Goal: Task Accomplishment & Management: Use online tool/utility

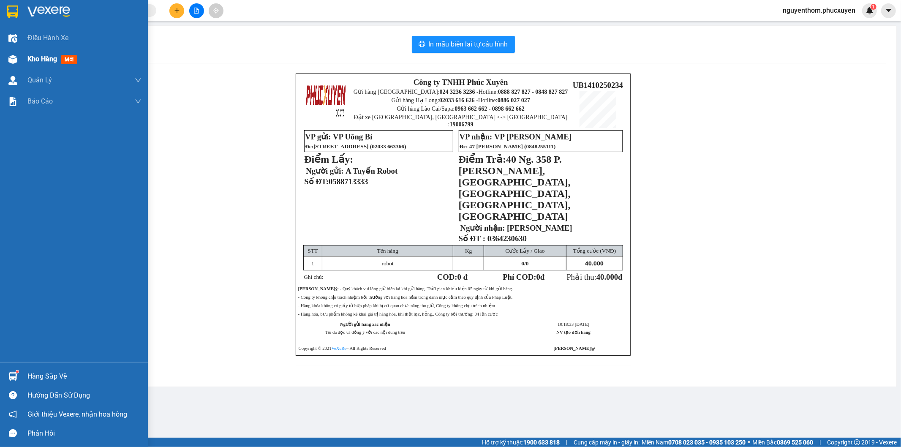
click at [63, 63] on span "mới" at bounding box center [69, 59] width 16 height 9
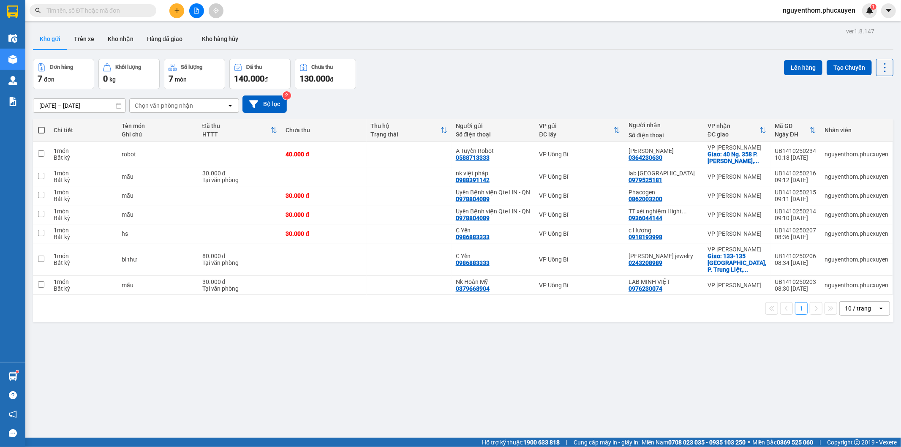
click at [35, 133] on th at bounding box center [41, 130] width 16 height 22
click at [40, 131] on span at bounding box center [41, 130] width 7 height 7
click at [41, 126] on input "checkbox" at bounding box center [41, 126] width 0 height 0
checkbox input "true"
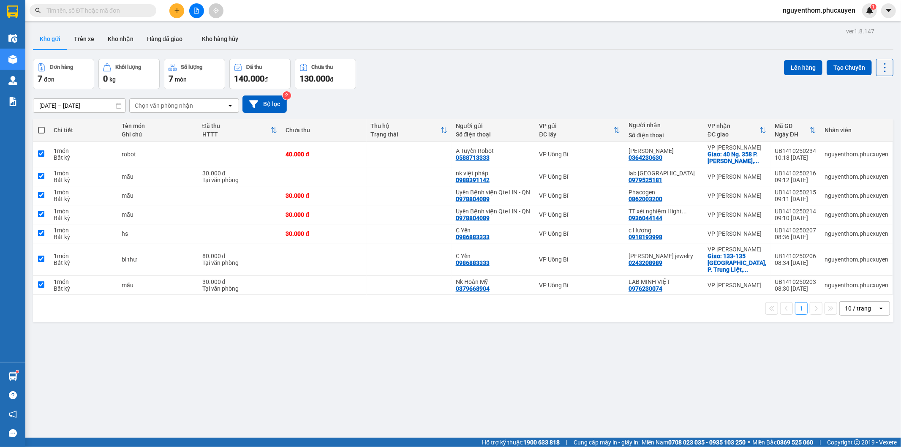
checkbox input "true"
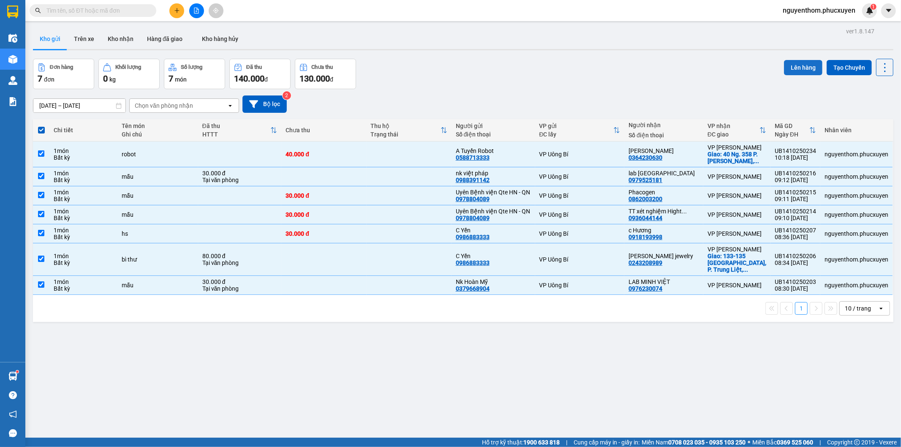
click at [802, 71] on button "Lên hàng" at bounding box center [803, 67] width 38 height 15
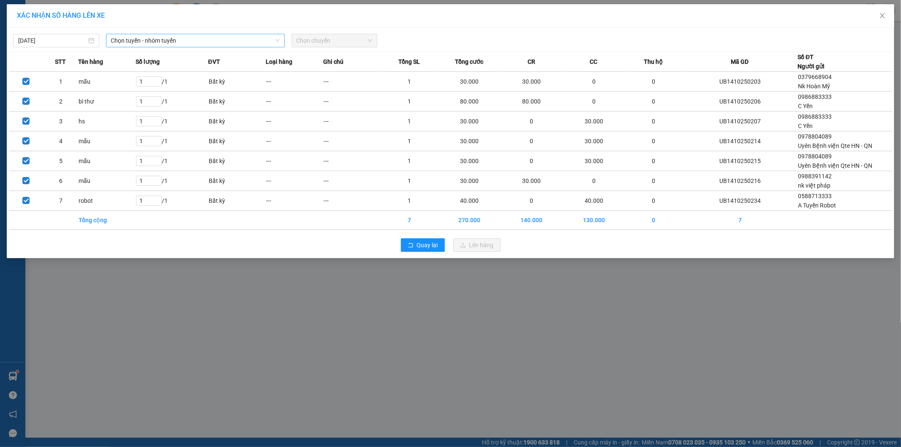
click at [171, 38] on span "Chọn tuyến - nhóm tuyến" at bounding box center [195, 40] width 169 height 13
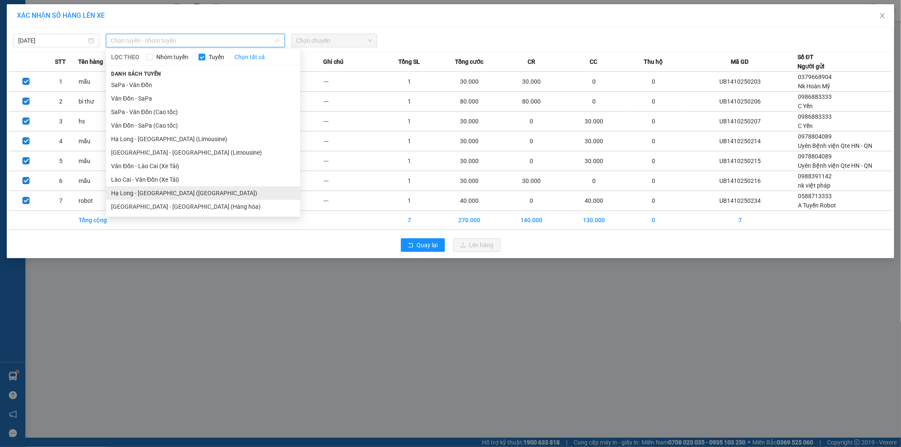
click at [165, 194] on li "Hạ Long - [GEOGRAPHIC_DATA] ([GEOGRAPHIC_DATA])" at bounding box center [203, 193] width 194 height 14
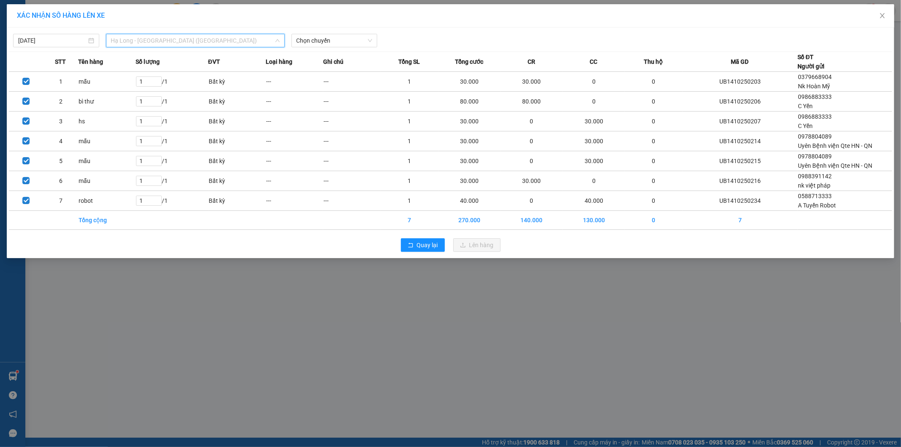
click at [198, 38] on span "Hạ Long - [GEOGRAPHIC_DATA] ([GEOGRAPHIC_DATA])" at bounding box center [195, 40] width 169 height 13
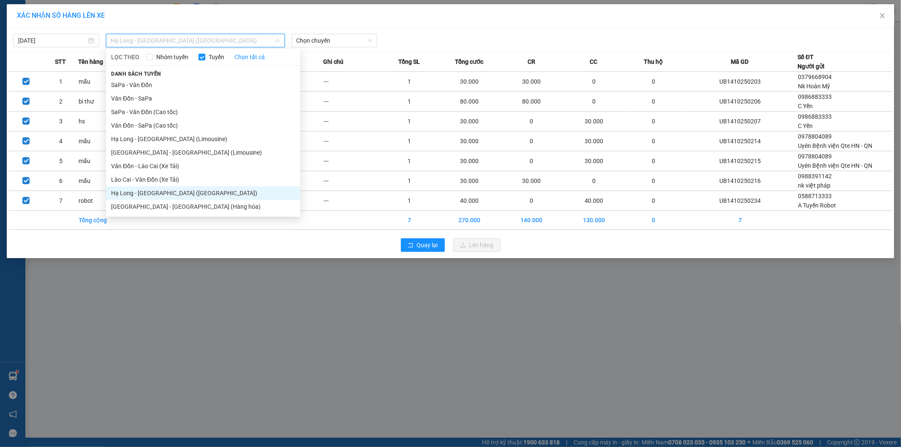
click at [182, 196] on li "Hạ Long - [GEOGRAPHIC_DATA] ([GEOGRAPHIC_DATA])" at bounding box center [203, 193] width 194 height 14
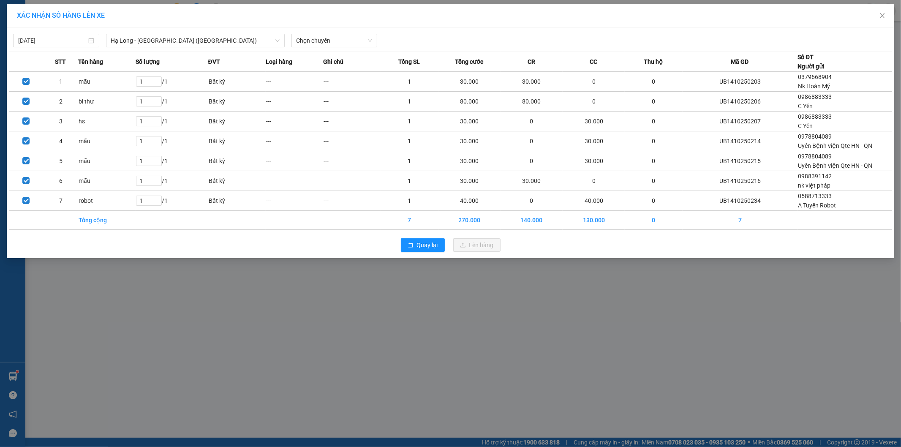
click at [329, 17] on div "XÁC NHẬN SỐ HÀNG LÊN XE" at bounding box center [450, 15] width 867 height 9
click at [327, 51] on div "[DATE] [GEOGRAPHIC_DATA] - [GEOGRAPHIC_DATA] ([GEOGRAPHIC_DATA]) LỌC THEO Nhóm …" at bounding box center [451, 142] width 888 height 231
click at [336, 46] on span "Chọn chuyến" at bounding box center [335, 40] width 76 height 13
click at [341, 71] on div "10:00 - 14H-009.60" at bounding box center [330, 70] width 66 height 9
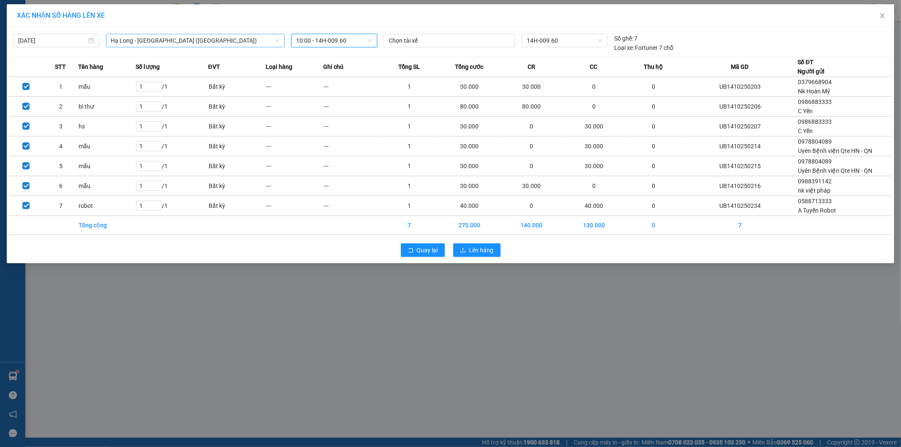
click at [162, 41] on span "Hạ Long - [GEOGRAPHIC_DATA] ([GEOGRAPHIC_DATA])" at bounding box center [195, 40] width 169 height 13
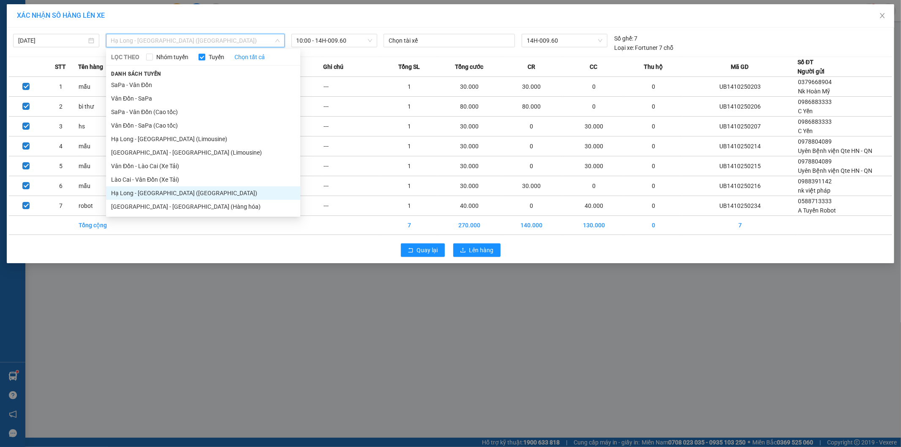
click at [151, 192] on li "Hạ Long - [GEOGRAPHIC_DATA] ([GEOGRAPHIC_DATA])" at bounding box center [203, 193] width 194 height 14
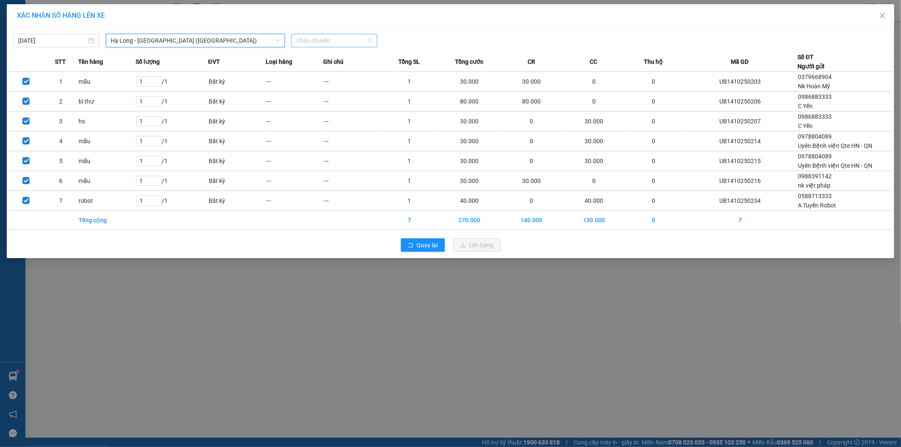
click at [346, 35] on span "Chọn chuyến" at bounding box center [335, 40] width 76 height 13
click at [345, 74] on div "10:00 - 14H-009.60" at bounding box center [330, 70] width 66 height 9
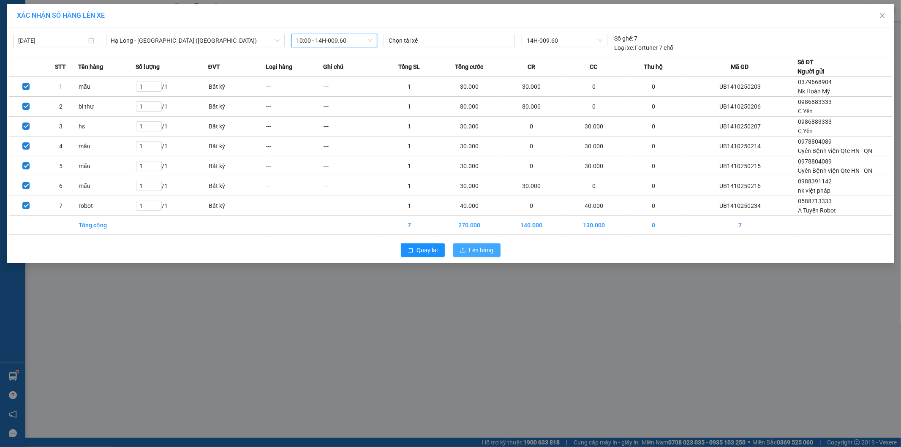
click at [483, 247] on span "Lên hàng" at bounding box center [481, 250] width 25 height 9
